Goal: Information Seeking & Learning: Learn about a topic

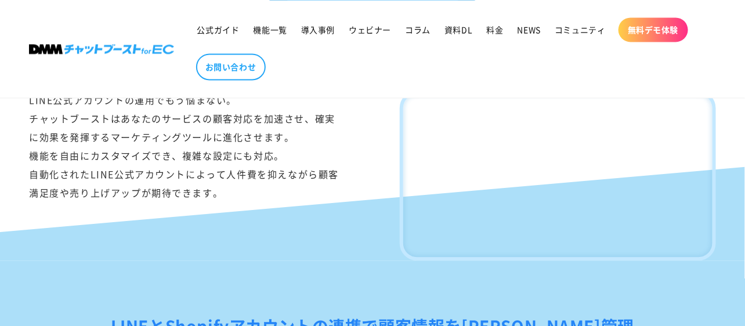
scroll to position [697, 0]
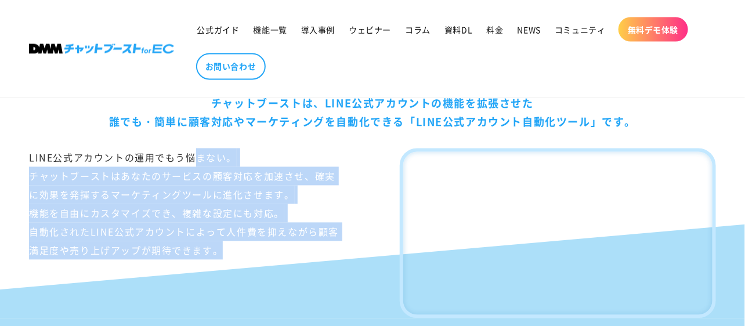
drag, startPoint x: 32, startPoint y: 158, endPoint x: 241, endPoint y: 246, distance: 226.8
click at [241, 246] on div "LINE公式アカウントの運用でもう悩まない。 チャットブーストはあなたのサービスの顧客対応を加速させ、確実に効果を発揮するマーケティングツールに進化させます。…" at bounding box center [187, 234] width 316 height 170
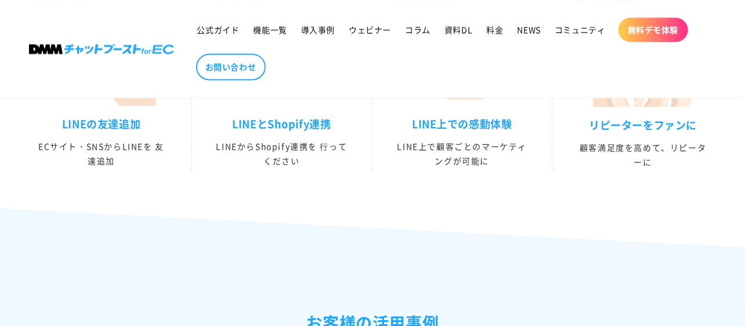
scroll to position [2090, 0]
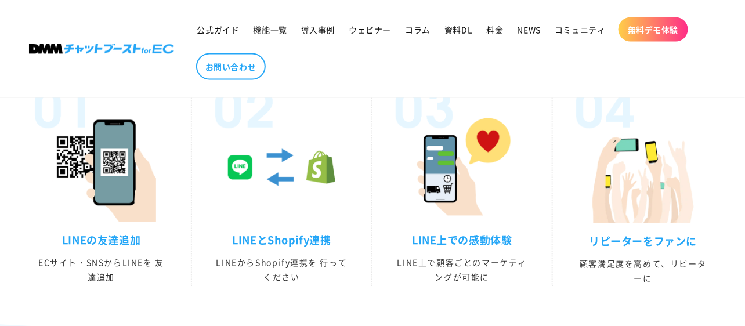
click at [466, 247] on h3 "LINE上での感動体験" at bounding box center [462, 240] width 133 height 13
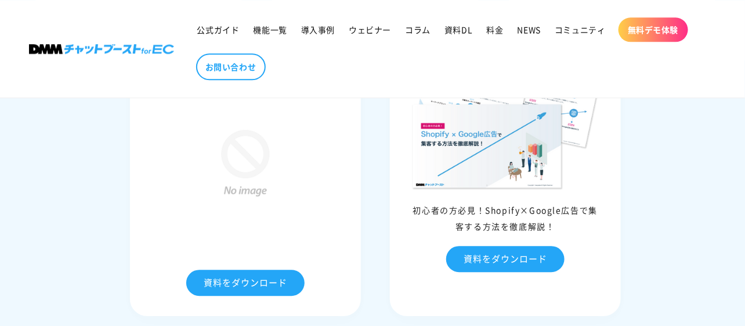
scroll to position [5225, 0]
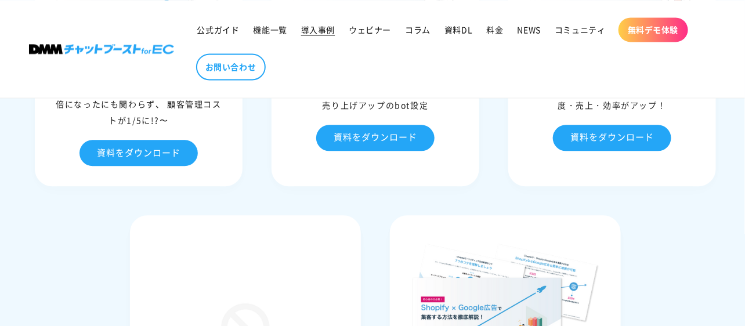
click at [334, 30] on span "導入事例" at bounding box center [318, 29] width 34 height 10
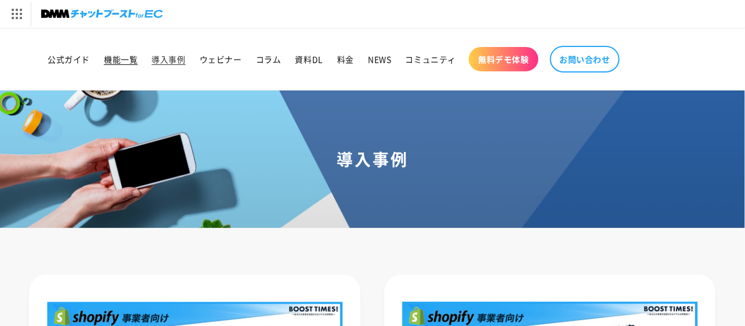
click at [121, 63] on span "機能一覧" at bounding box center [121, 59] width 34 height 10
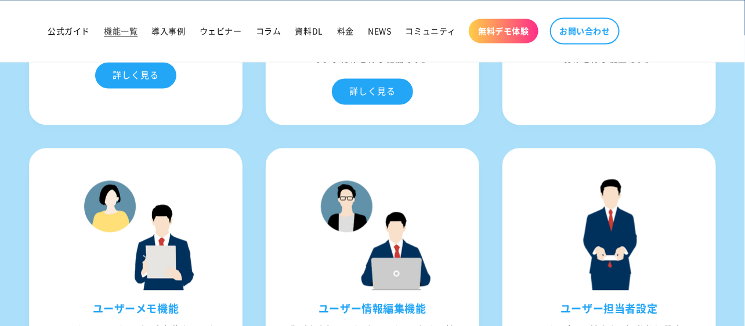
scroll to position [2496, 0]
